Goal: Submit feedback/report problem

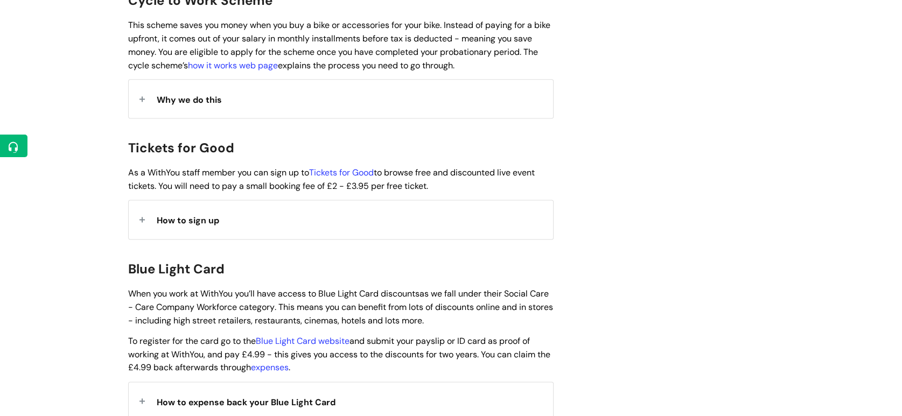
scroll to position [791, 0]
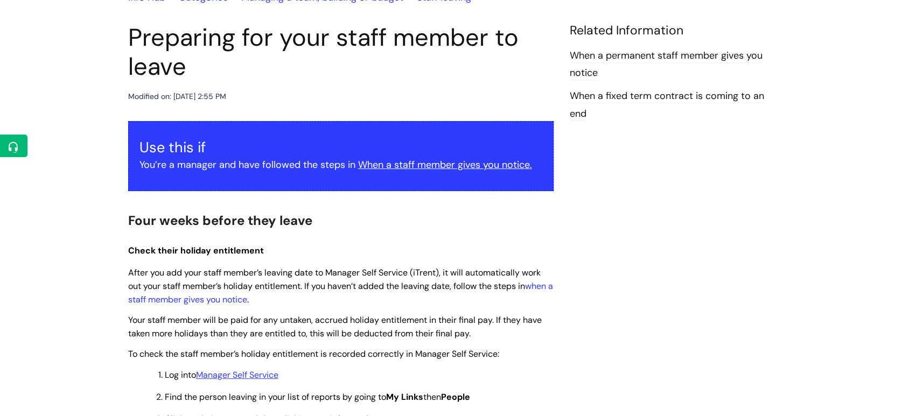
scroll to position [81, 0]
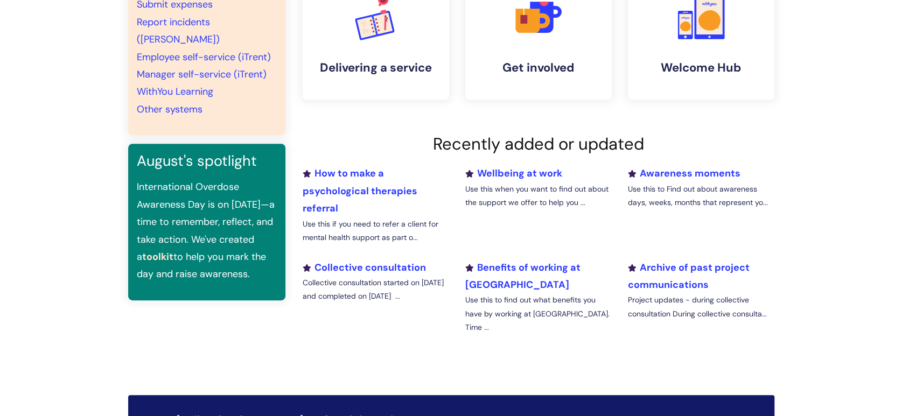
scroll to position [418, 0]
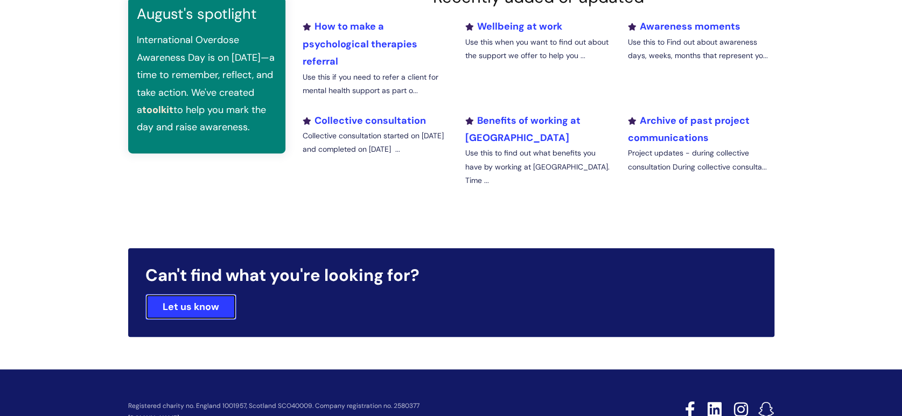
click at [213, 297] on link "Let us know" at bounding box center [190, 307] width 91 height 26
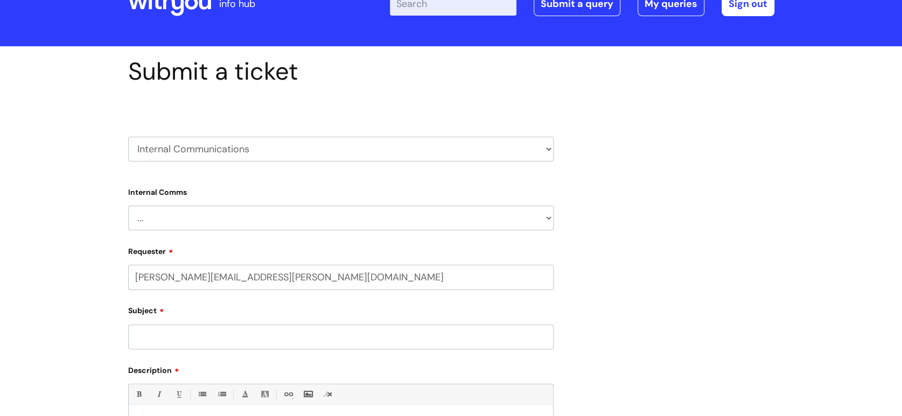
scroll to position [60, 0]
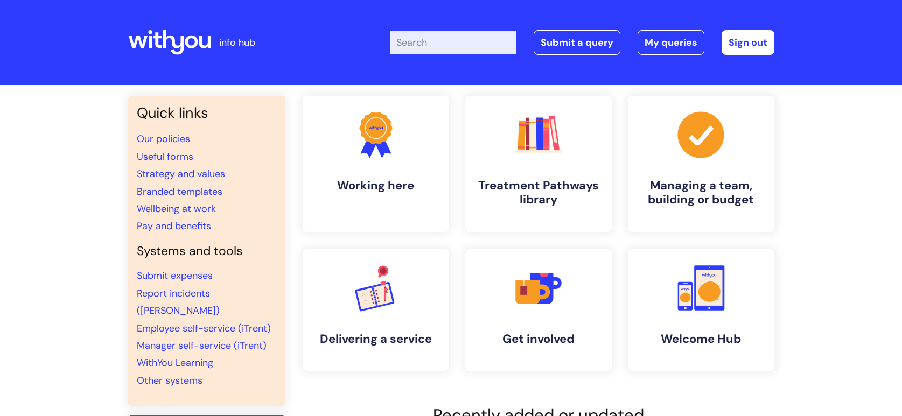
scroll to position [419, 0]
